Goal: Find specific page/section: Find specific page/section

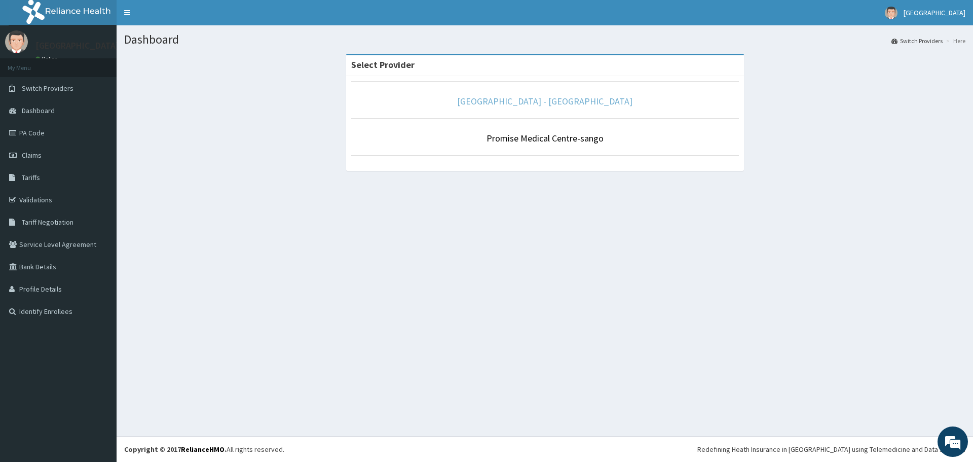
click at [587, 100] on link "[GEOGRAPHIC_DATA] - [GEOGRAPHIC_DATA]" at bounding box center [544, 101] width 175 height 12
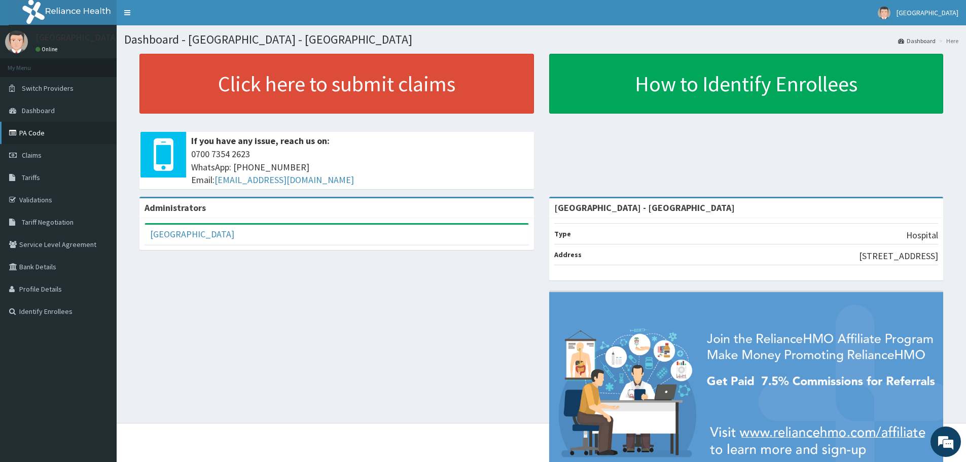
click at [41, 135] on link "PA Code" at bounding box center [58, 133] width 117 height 22
